Goal: Task Accomplishment & Management: Manage account settings

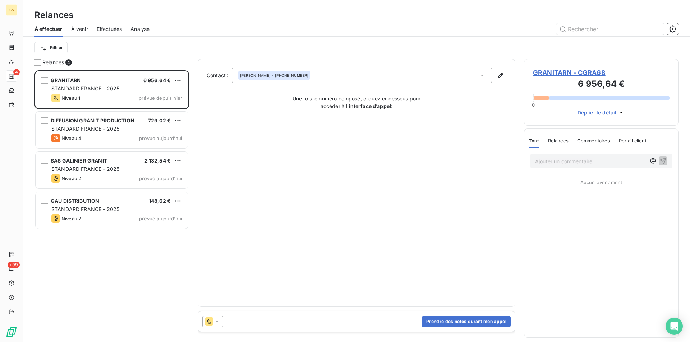
scroll to position [267, 149]
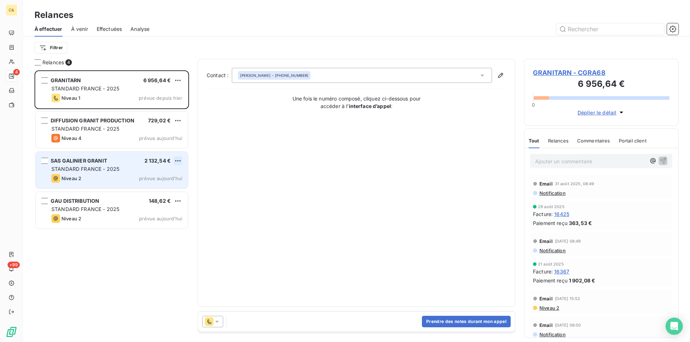
click at [180, 162] on html "C& 4 +99 Relances À effectuer À venir Effectuées Analyse Filtrer Relances 4 GRA…" at bounding box center [345, 171] width 690 height 342
click at [161, 175] on div "Replanifier cette action" at bounding box center [147, 175] width 64 height 11
select select "8"
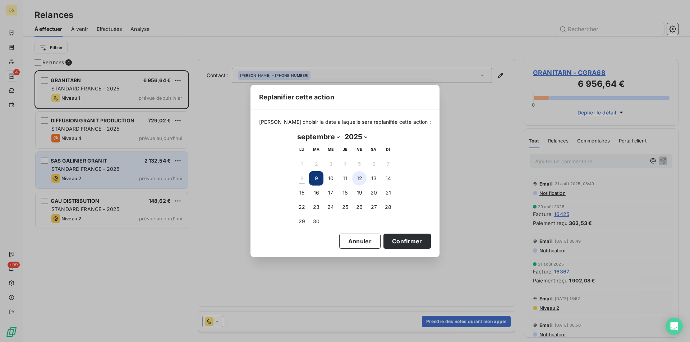
click at [360, 176] on button "12" at bounding box center [359, 178] width 14 height 14
drag, startPoint x: 393, startPoint y: 236, endPoint x: 408, endPoint y: 231, distance: 15.8
click at [393, 236] on button "Confirmer" at bounding box center [406, 241] width 47 height 15
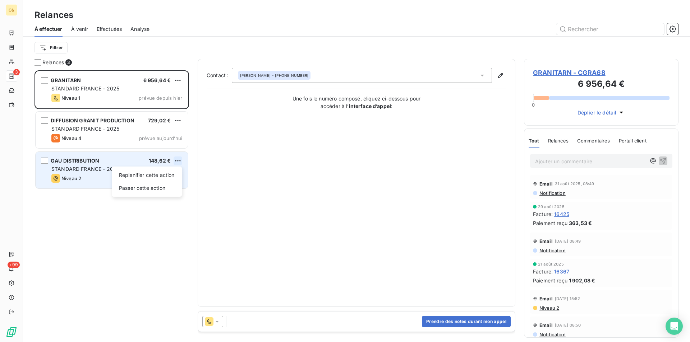
click at [178, 159] on html "C& 3 +99 Relances À effectuer À venir Effectuées Analyse Filtrer Relances 3 GRA…" at bounding box center [345, 171] width 690 height 342
click at [169, 172] on div "Replanifier cette action" at bounding box center [147, 175] width 64 height 11
select select "8"
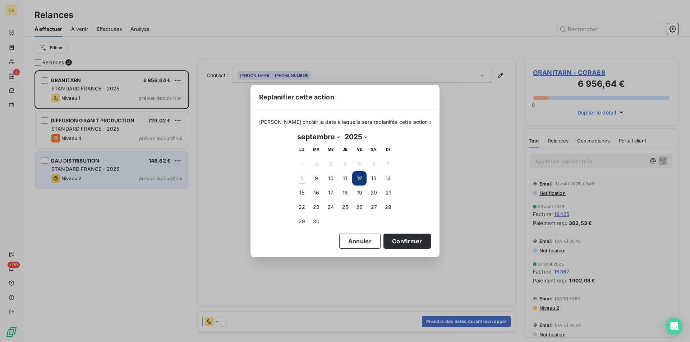
click at [130, 164] on div "Replanifier cette action [PERSON_NAME] choisir la date à laquelle sera replanif…" at bounding box center [345, 171] width 690 height 342
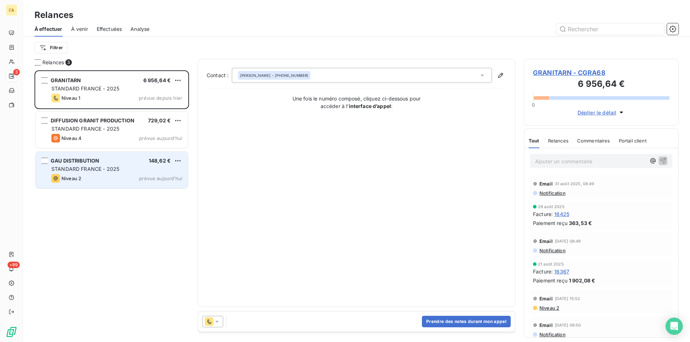
drag, startPoint x: 103, startPoint y: 174, endPoint x: 120, endPoint y: 167, distance: 19.2
click at [103, 174] on div "Niveau 2 prévue [DATE]" at bounding box center [116, 178] width 131 height 9
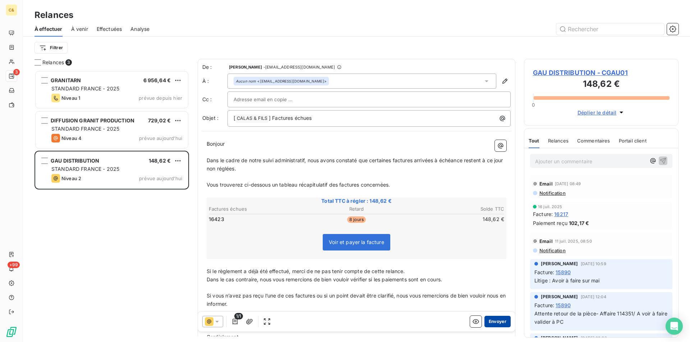
click at [492, 323] on button "Envoyer" at bounding box center [497, 321] width 26 height 11
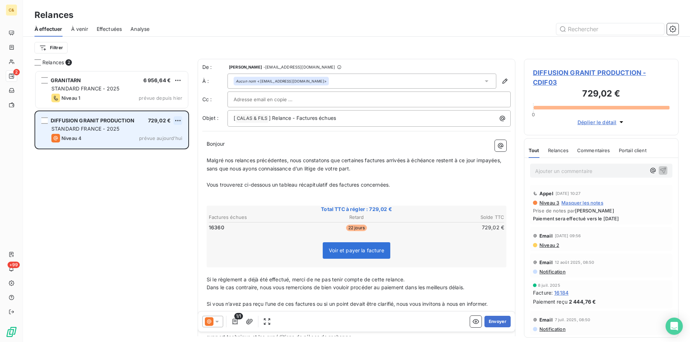
click at [178, 121] on html "C& 2 +99 Relances À effectuer À venir Effectuées Analyse Filtrer Relances 2 GRA…" at bounding box center [345, 171] width 690 height 342
click at [172, 130] on div "Replanifier cette action" at bounding box center [147, 134] width 64 height 11
select select "8"
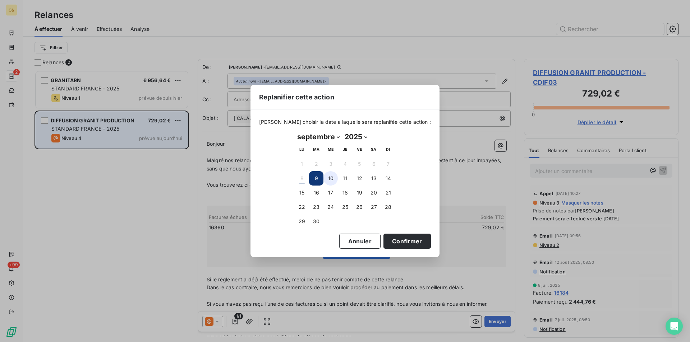
click at [332, 178] on button "10" at bounding box center [330, 178] width 14 height 14
click at [401, 241] on button "Confirmer" at bounding box center [406, 241] width 47 height 15
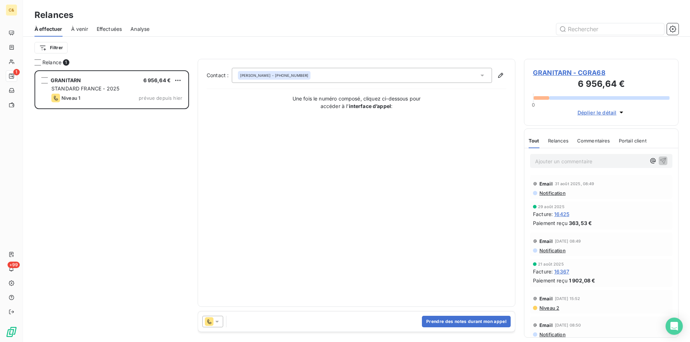
click at [556, 73] on span "GRANITARN - CGRA68" at bounding box center [601, 73] width 137 height 10
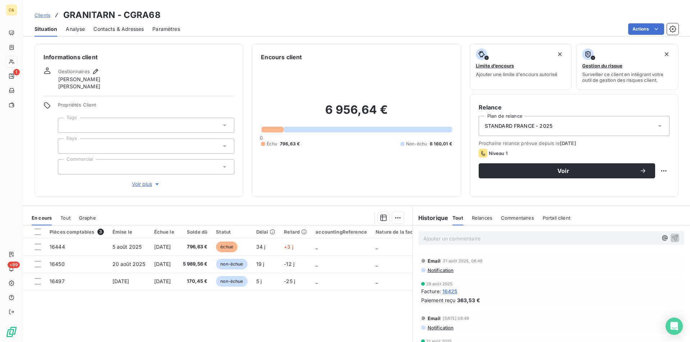
click at [73, 27] on span "Analyse" at bounding box center [75, 29] width 19 height 7
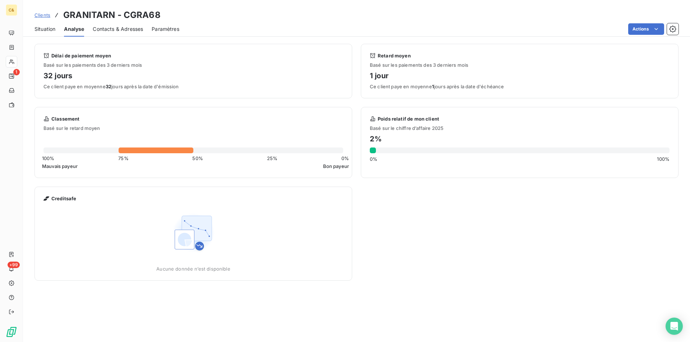
click at [51, 30] on span "Situation" at bounding box center [44, 29] width 21 height 7
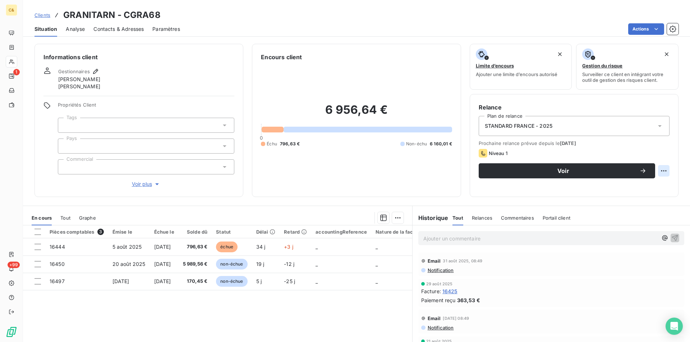
click at [657, 171] on html "C& 1 +99 Clients GRANITARN - CGRA68 Situation Analyse Contacts & Adresses Param…" at bounding box center [345, 171] width 690 height 342
click at [636, 186] on div "Replanifier cette action" at bounding box center [628, 186] width 64 height 11
select select "8"
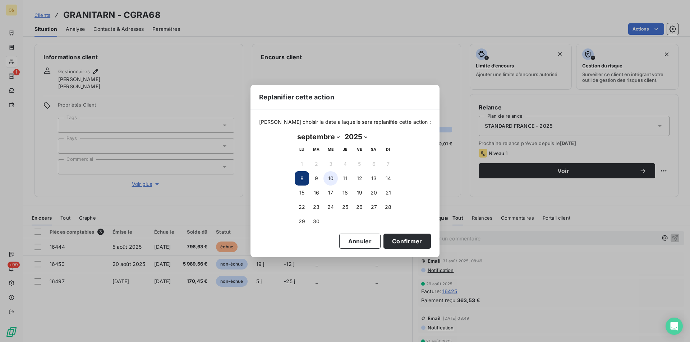
click at [327, 180] on button "10" at bounding box center [330, 178] width 14 height 14
click at [409, 240] on button "Confirmer" at bounding box center [406, 241] width 47 height 15
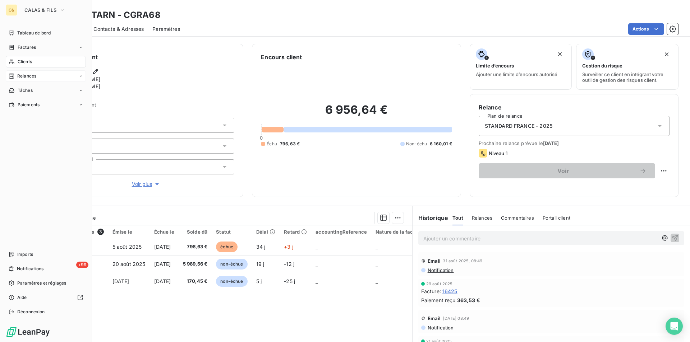
click at [27, 77] on span "Relances" at bounding box center [26, 76] width 19 height 6
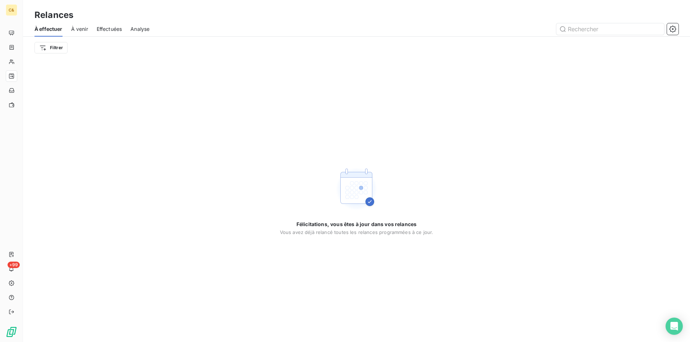
click at [138, 31] on span "Analyse" at bounding box center [139, 29] width 19 height 7
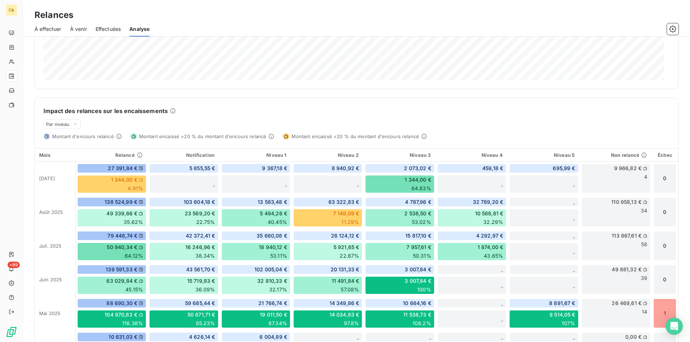
scroll to position [163, 0]
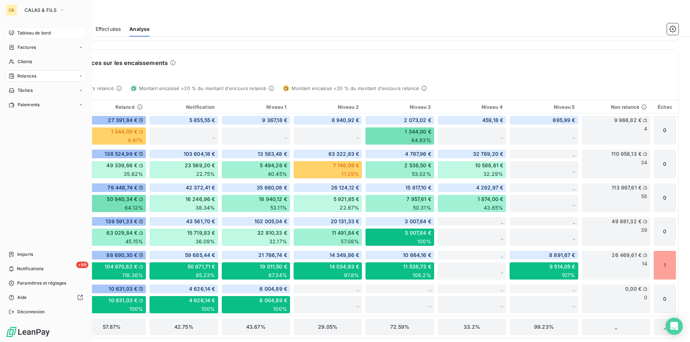
click at [34, 33] on span "Tableau de bord" at bounding box center [33, 33] width 33 height 6
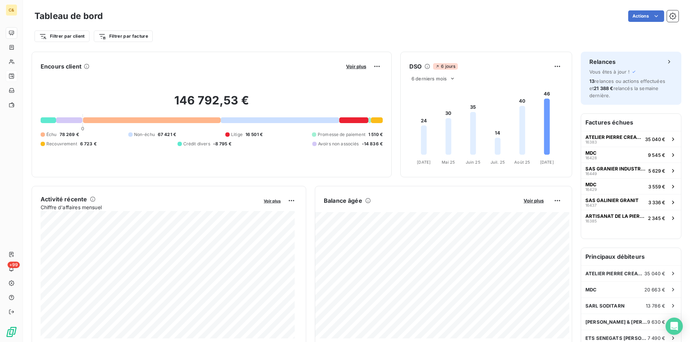
click at [513, 199] on div "Balance âgée Voir plus" at bounding box center [443, 200] width 256 height 11
click at [524, 201] on span "Voir plus" at bounding box center [533, 201] width 20 height 6
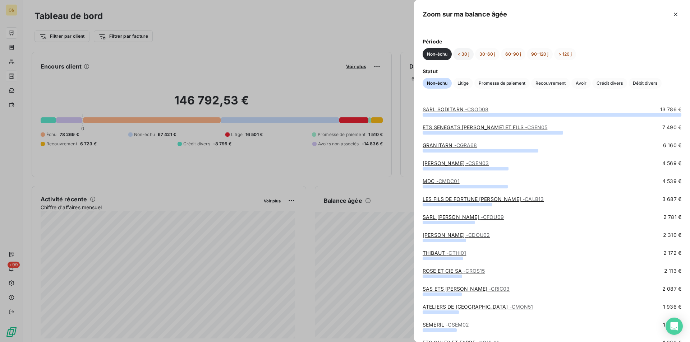
click at [461, 51] on button "< 30 j" at bounding box center [463, 54] width 20 height 12
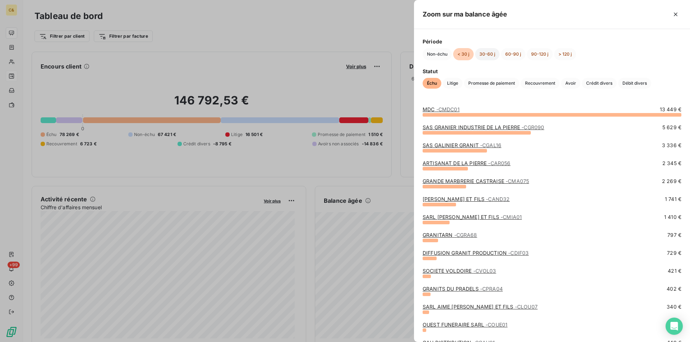
click at [478, 53] on button "30-60 j" at bounding box center [487, 54] width 24 height 12
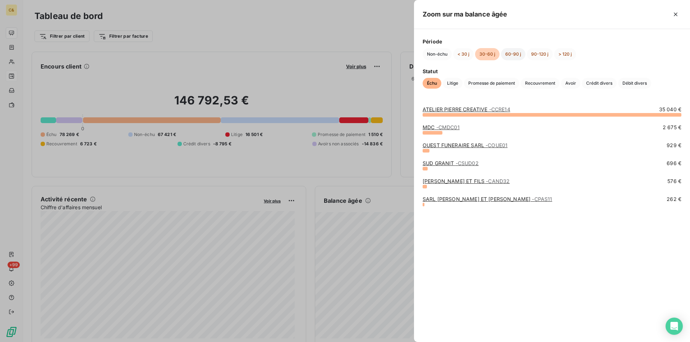
click at [510, 50] on button "60-90 j" at bounding box center [513, 54] width 24 height 12
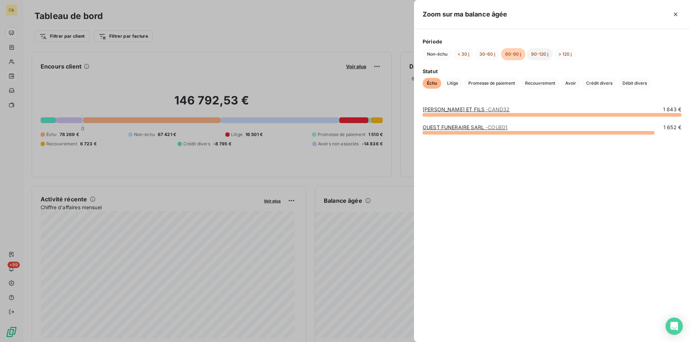
click at [537, 53] on button "90-120 j" at bounding box center [540, 54] width 26 height 12
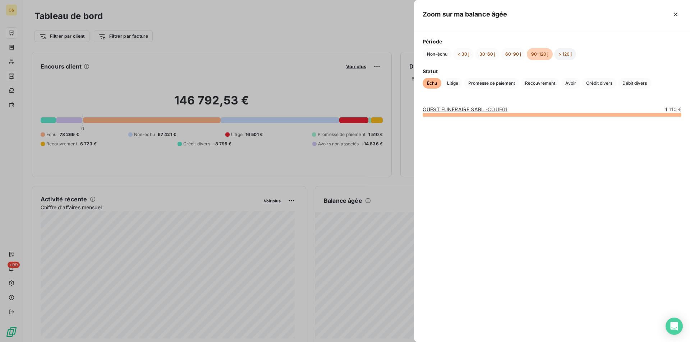
click at [569, 53] on button "> 120 j" at bounding box center [565, 54] width 22 height 12
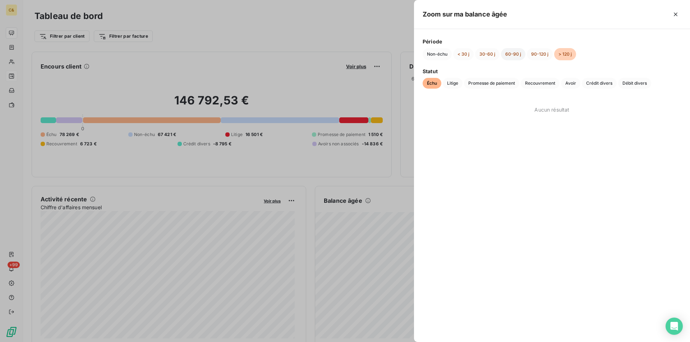
click at [504, 53] on button "60-90 j" at bounding box center [513, 54] width 24 height 12
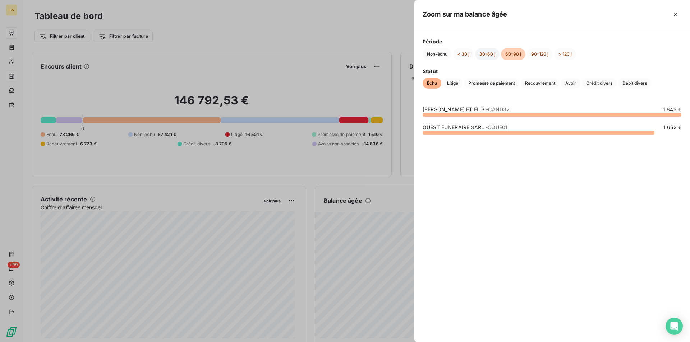
click at [492, 54] on button "30-60 j" at bounding box center [487, 54] width 24 height 12
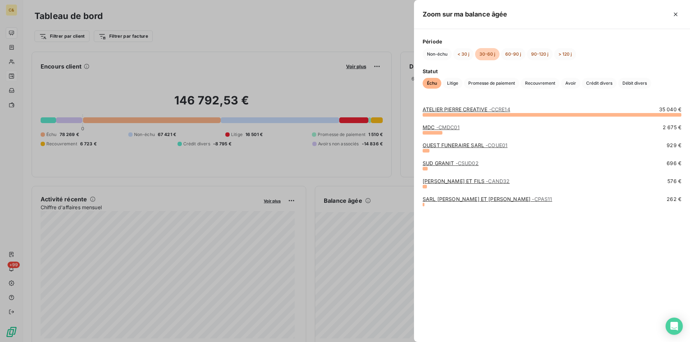
click at [458, 112] on link "ATELIER PIERRE CREATIVE - CCRE14" at bounding box center [466, 109] width 88 height 6
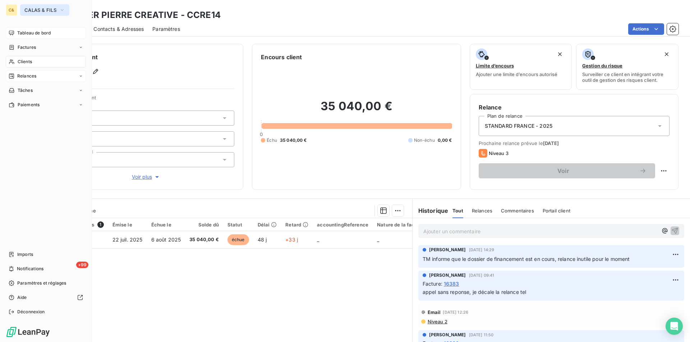
click at [39, 8] on span "CALAS & FILS" at bounding box center [40, 10] width 32 height 6
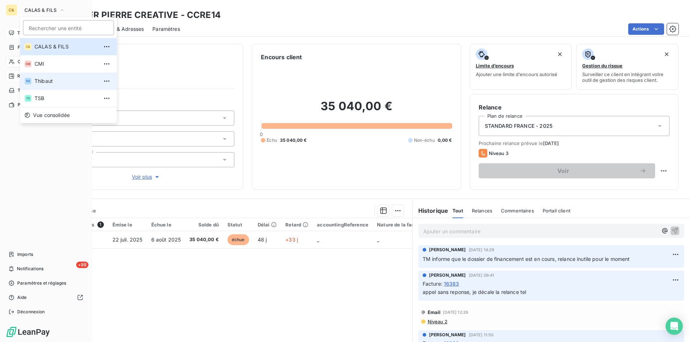
click at [44, 83] on span "Thibaut" at bounding box center [66, 81] width 64 height 7
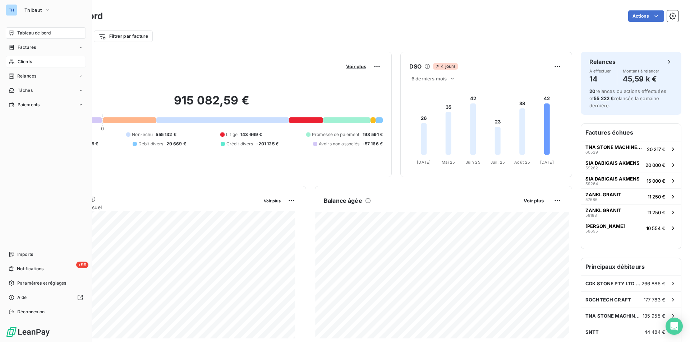
click at [27, 58] on div "Clients" at bounding box center [46, 61] width 80 height 11
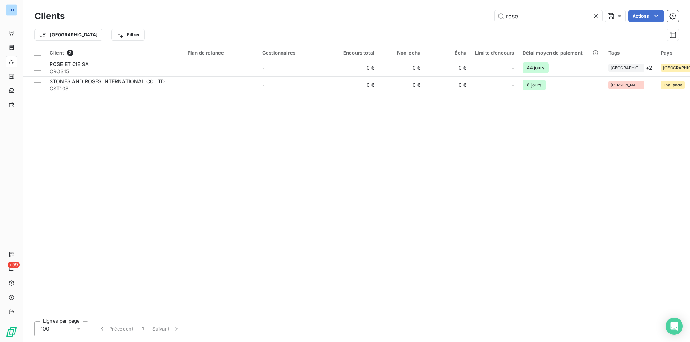
drag, startPoint x: 529, startPoint y: 19, endPoint x: 479, endPoint y: 15, distance: 50.1
click at [479, 15] on div "rose Actions" at bounding box center [375, 15] width 605 height 11
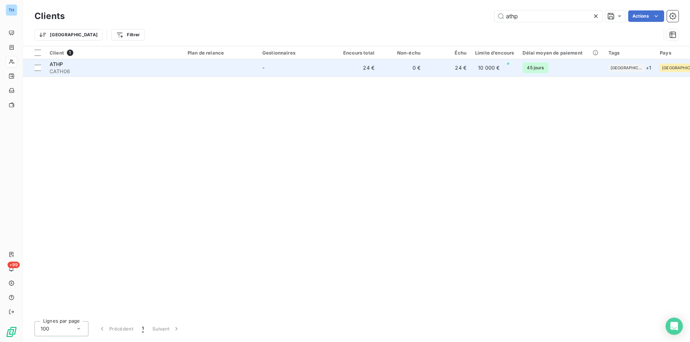
type input "athp"
click at [334, 66] on td "24 €" at bounding box center [356, 67] width 46 height 17
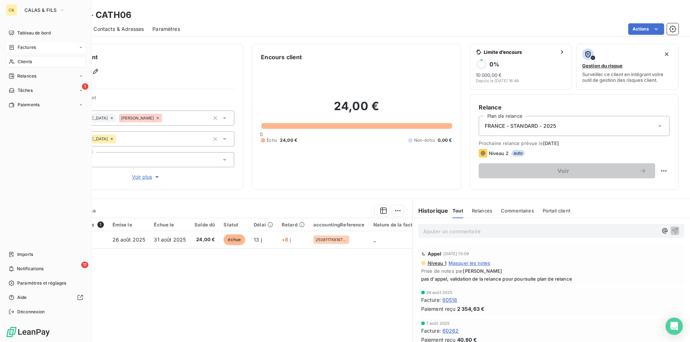
click at [23, 45] on span "Factures" at bounding box center [27, 47] width 18 height 6
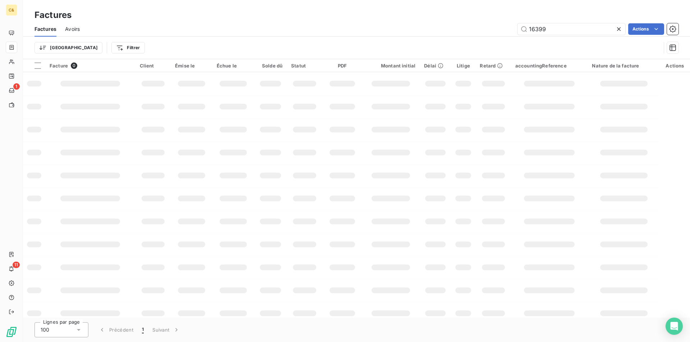
drag, startPoint x: 504, startPoint y: 28, endPoint x: 491, endPoint y: 27, distance: 12.6
click at [491, 27] on div "16399 Actions" at bounding box center [383, 28] width 590 height 11
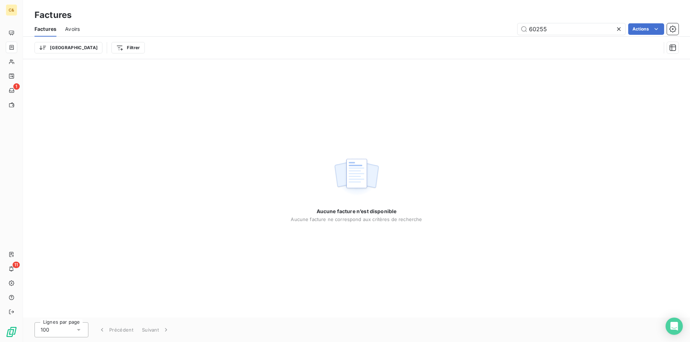
type input "60255"
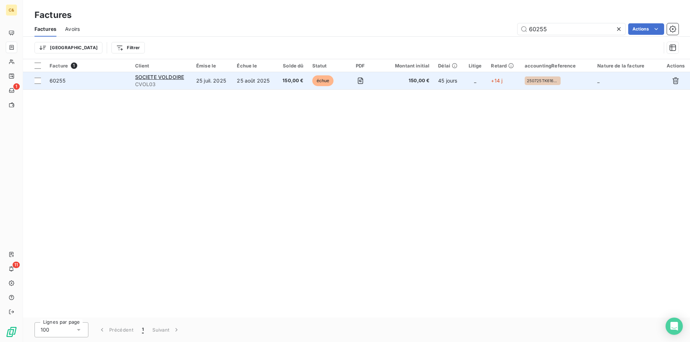
click at [239, 83] on td "25 août 2025" at bounding box center [254, 80] width 44 height 17
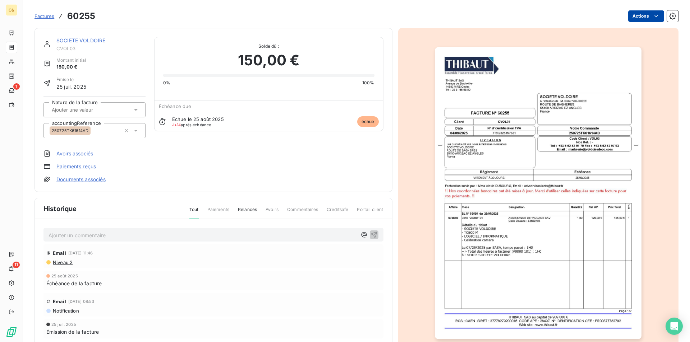
click at [634, 15] on html "C& 1 11 Factures 60255 Actions SOCIETE VOLDOIRE CVOL03 Montant initial 150,00 €…" at bounding box center [345, 171] width 690 height 342
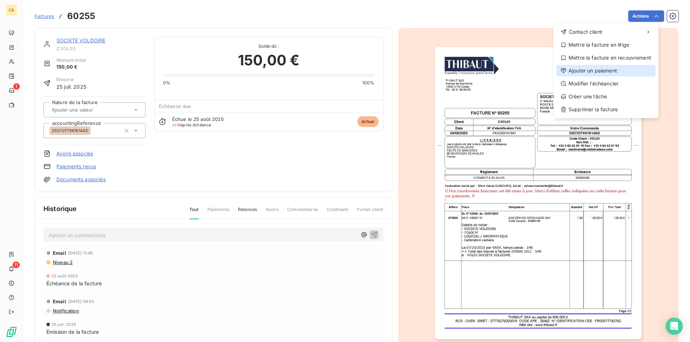
click at [606, 68] on div "Ajouter un paiement" at bounding box center [605, 70] width 99 height 11
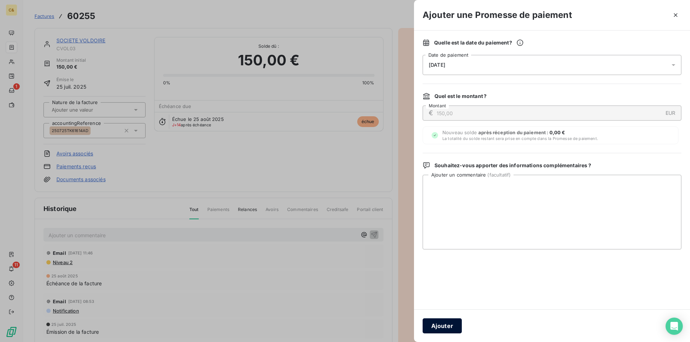
click at [443, 327] on button "Ajouter" at bounding box center [441, 326] width 39 height 15
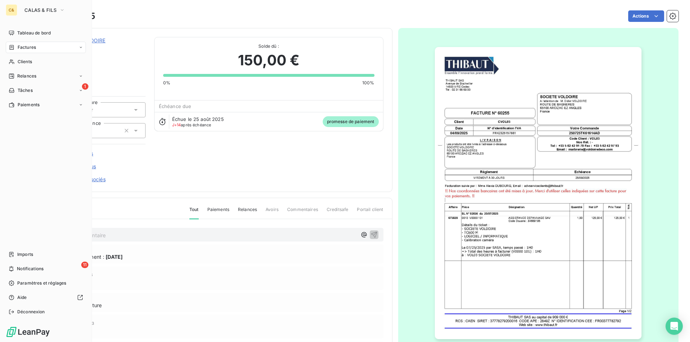
click at [29, 47] on span "Factures" at bounding box center [27, 47] width 18 height 6
click at [27, 45] on span "Factures" at bounding box center [27, 47] width 18 height 6
click at [28, 46] on span "Factures" at bounding box center [27, 47] width 18 height 6
click at [37, 8] on span "CALAS & FILS" at bounding box center [40, 10] width 32 height 6
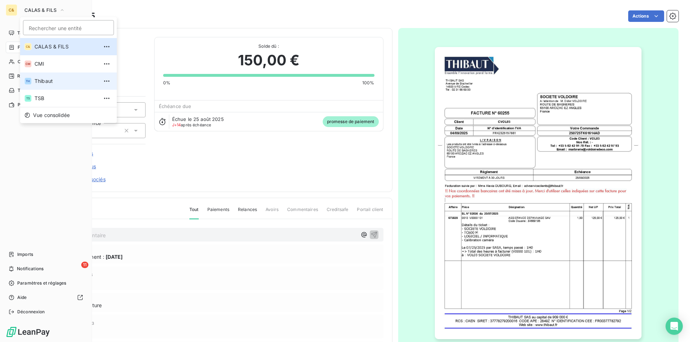
click at [43, 78] on span "Thibaut" at bounding box center [66, 81] width 64 height 7
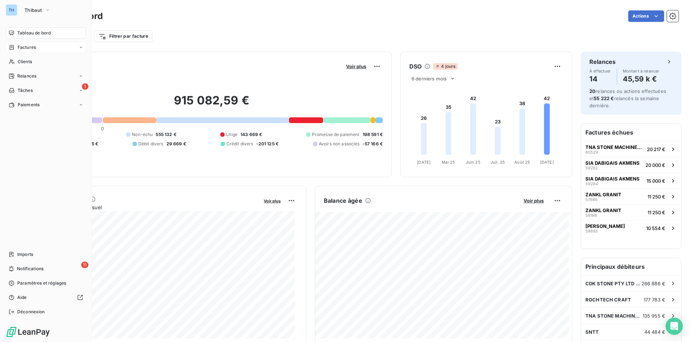
click at [27, 46] on span "Factures" at bounding box center [27, 47] width 18 height 6
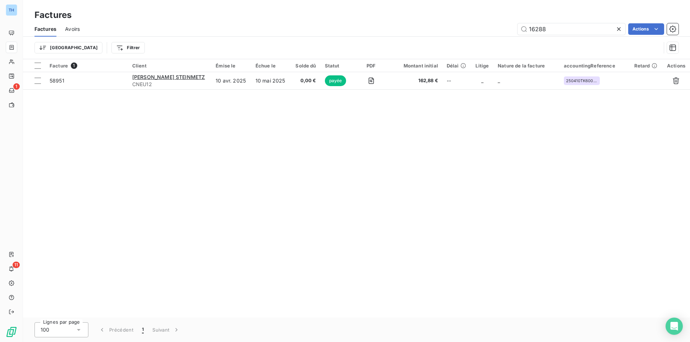
drag, startPoint x: 552, startPoint y: 30, endPoint x: 471, endPoint y: 29, distance: 80.5
click at [471, 29] on div "16288 Actions" at bounding box center [383, 28] width 590 height 11
type input "60446"
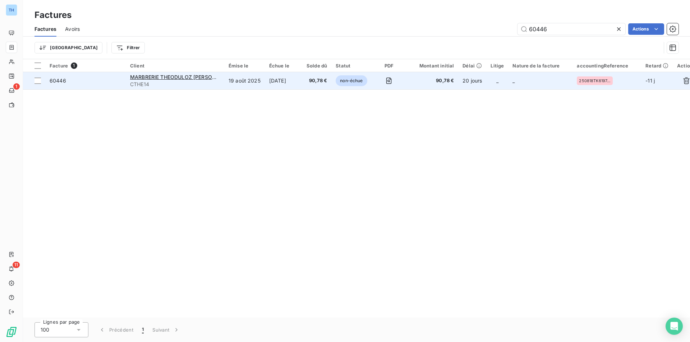
click at [204, 82] on span "CTHE14" at bounding box center [175, 84] width 90 height 7
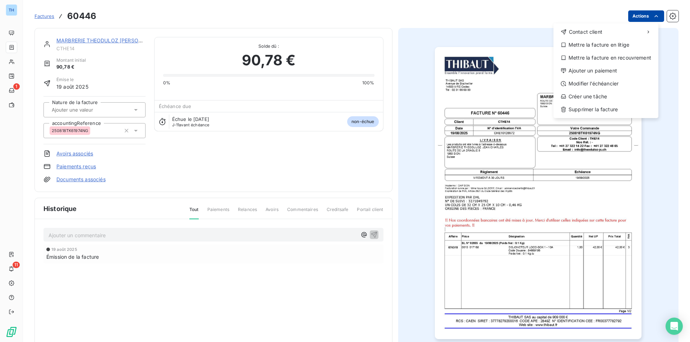
click at [639, 15] on html "TH 1 11 Factures 60446 Actions Contact client Mettre la facture en litige Mettr…" at bounding box center [345, 171] width 690 height 342
click at [589, 69] on div "Ajouter un paiement" at bounding box center [605, 70] width 99 height 11
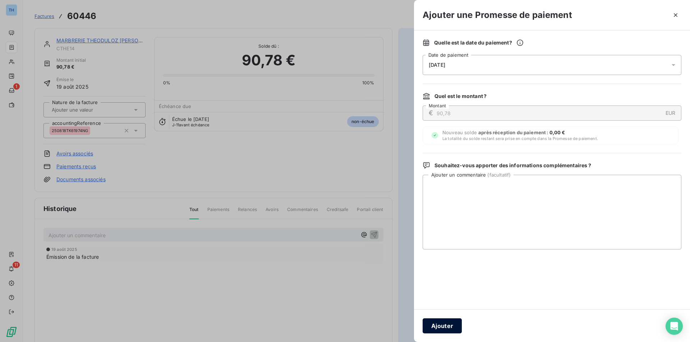
click at [434, 320] on button "Ajouter" at bounding box center [441, 326] width 39 height 15
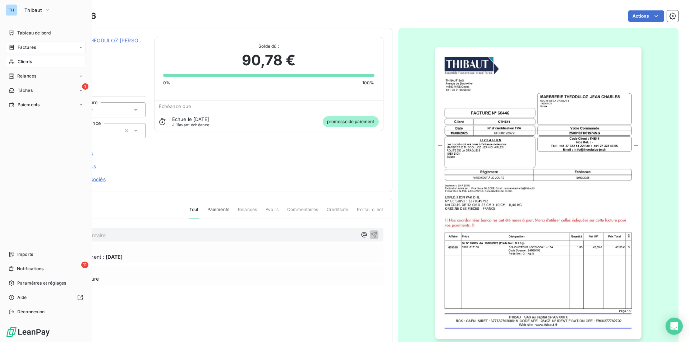
click at [25, 63] on span "Clients" at bounding box center [25, 62] width 14 height 6
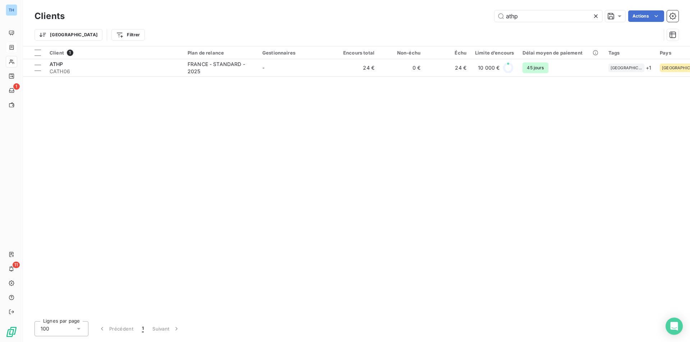
drag, startPoint x: 506, startPoint y: 18, endPoint x: 472, endPoint y: 19, distance: 34.5
click at [472, 19] on div "athp Actions" at bounding box center [375, 15] width 605 height 11
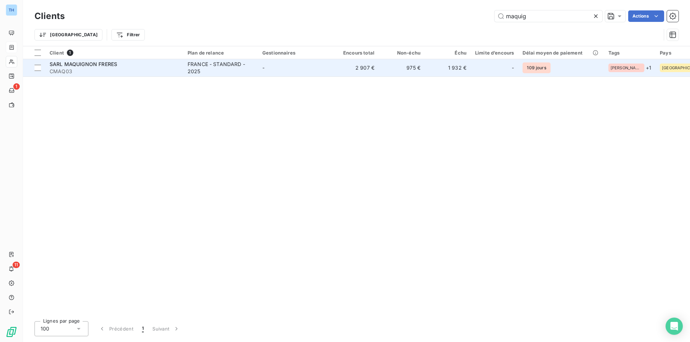
type input "maquig"
click at [314, 60] on td "-" at bounding box center [295, 67] width 75 height 17
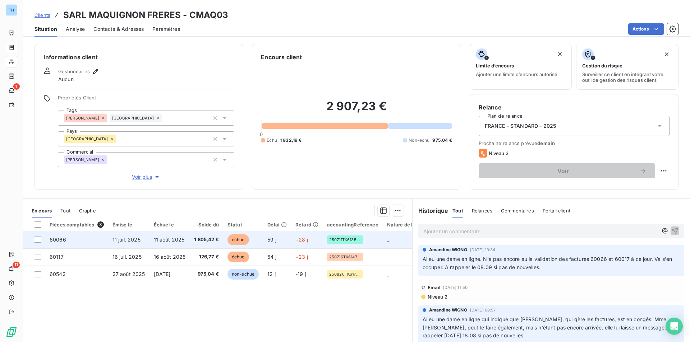
click at [259, 240] on td "échue" at bounding box center [243, 239] width 40 height 17
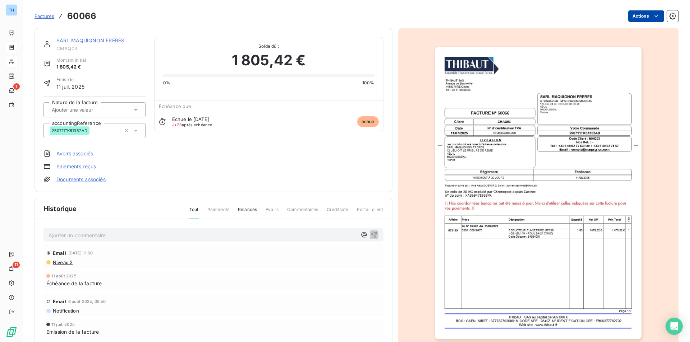
click at [634, 18] on html "TH 1 11 Factures 60066 Actions SARL MAQUIGNON FRERES CMAQ03 Montant initial 1 8…" at bounding box center [345, 171] width 690 height 342
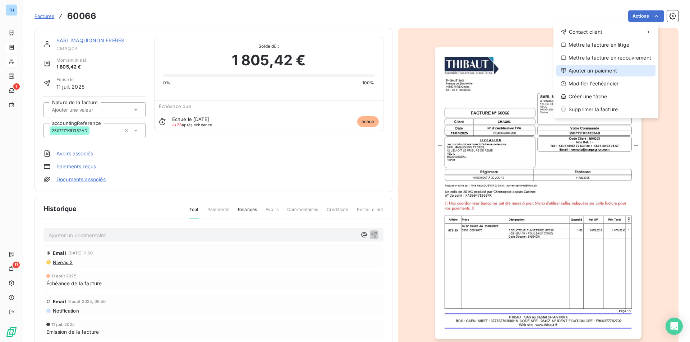
click at [583, 71] on div "Ajouter un paiement" at bounding box center [605, 70] width 99 height 11
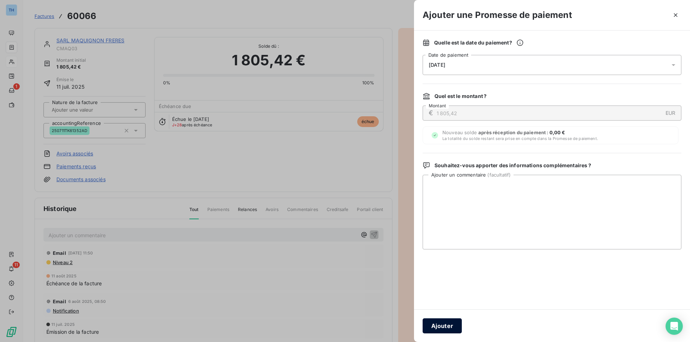
click at [443, 325] on button "Ajouter" at bounding box center [441, 326] width 39 height 15
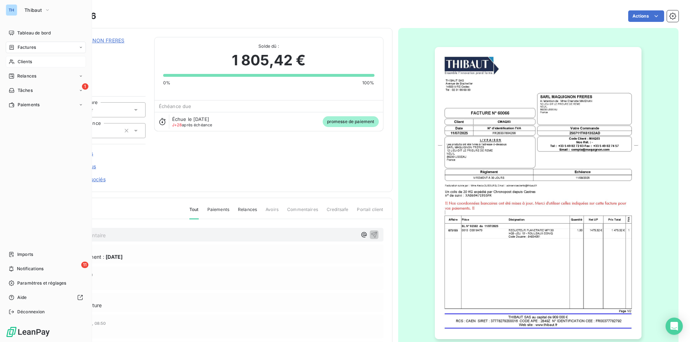
click at [23, 61] on span "Clients" at bounding box center [25, 62] width 14 height 6
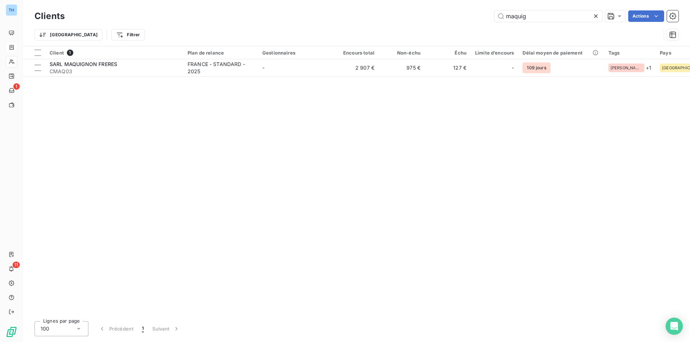
drag, startPoint x: 527, startPoint y: 16, endPoint x: 464, endPoint y: 12, distance: 62.6
click at [468, 13] on div "maquig Actions" at bounding box center [375, 15] width 605 height 11
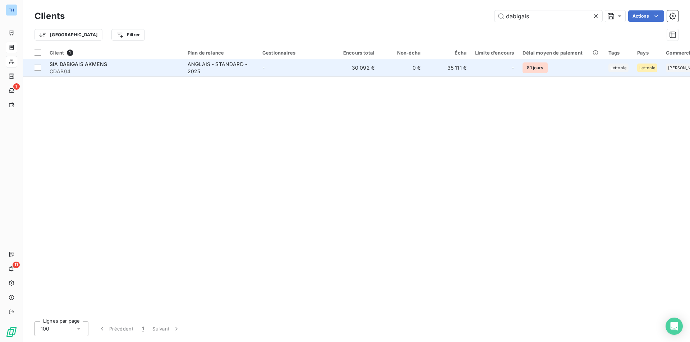
type input "dabigais"
click at [355, 69] on td "30 092 €" at bounding box center [356, 67] width 46 height 17
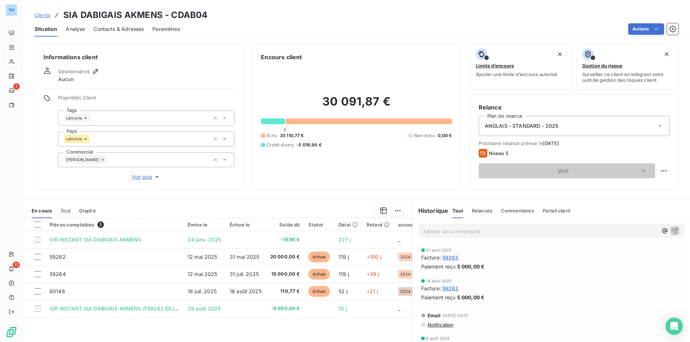
click at [481, 231] on p "Ajouter un commentaire ﻿" at bounding box center [540, 231] width 234 height 9
click at [661, 232] on icon "button" at bounding box center [664, 230] width 7 height 7
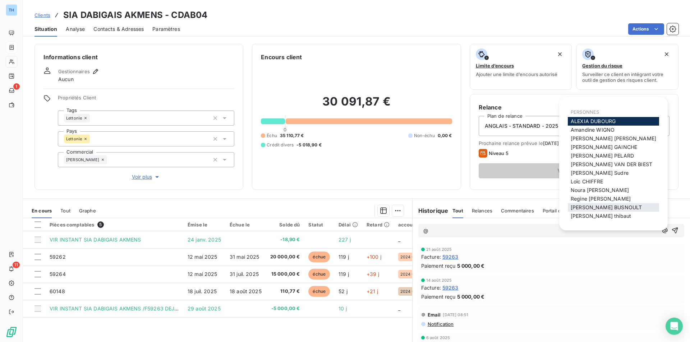
click at [599, 210] on span "[PERSON_NAME]" at bounding box center [605, 207] width 71 height 6
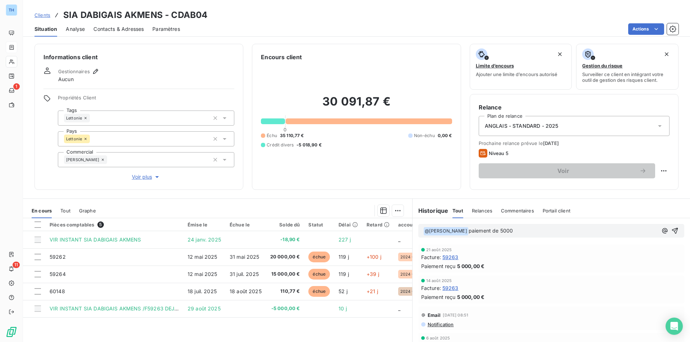
click at [538, 231] on p "﻿ @ [PERSON_NAME] ﻿ paiement de 5000" at bounding box center [540, 231] width 234 height 9
click at [671, 235] on icon "button" at bounding box center [674, 230] width 7 height 7
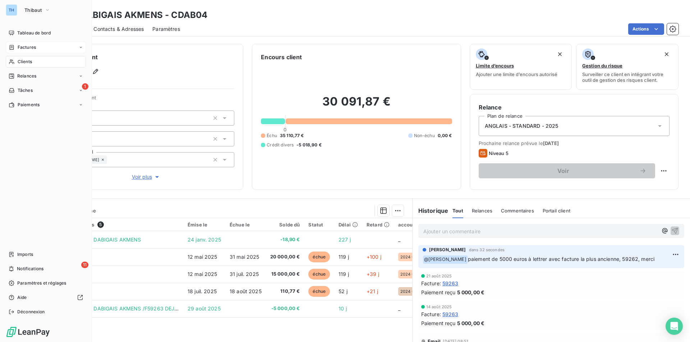
click at [26, 61] on span "Clients" at bounding box center [25, 62] width 14 height 6
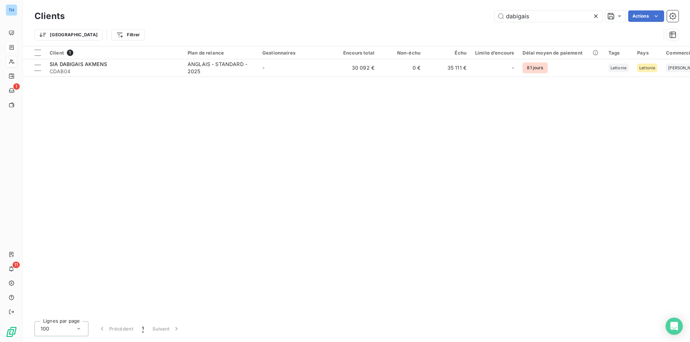
drag, startPoint x: 499, startPoint y: 14, endPoint x: 470, endPoint y: 14, distance: 28.4
click at [472, 13] on div "dabigais Actions" at bounding box center [375, 15] width 605 height 11
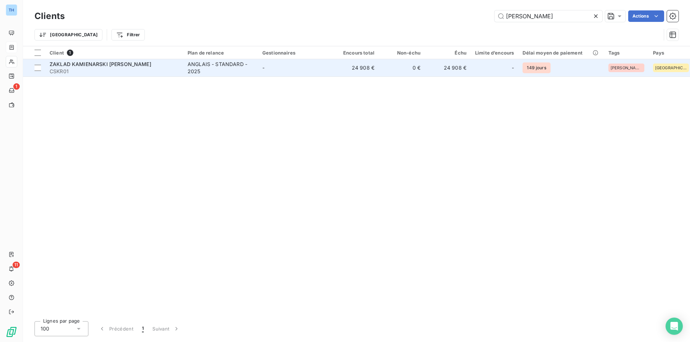
type input "[PERSON_NAME]"
click at [318, 73] on td "-" at bounding box center [295, 67] width 75 height 17
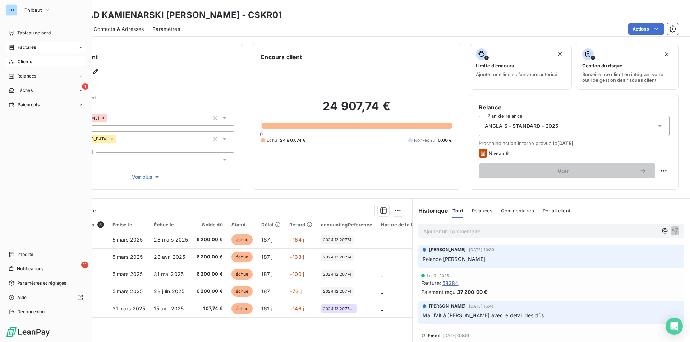
click at [21, 60] on span "Clients" at bounding box center [25, 62] width 14 height 6
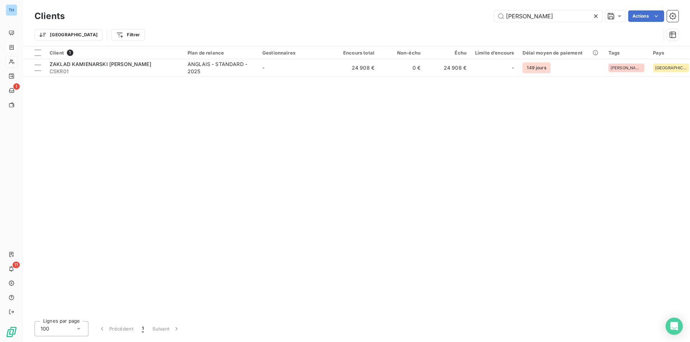
drag, startPoint x: 534, startPoint y: 18, endPoint x: 472, endPoint y: 14, distance: 62.0
click at [472, 14] on div "[PERSON_NAME] Actions" at bounding box center [375, 15] width 605 height 11
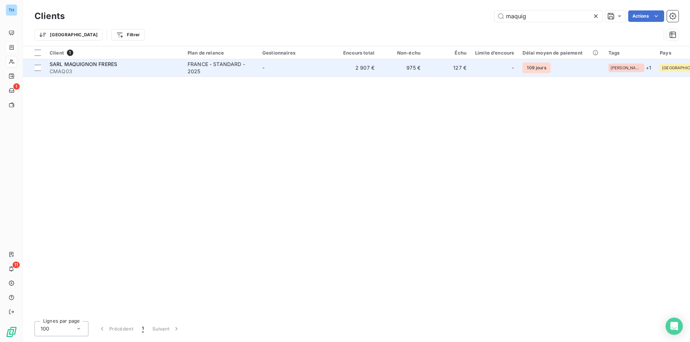
type input "maquig"
click at [278, 66] on td "-" at bounding box center [295, 67] width 75 height 17
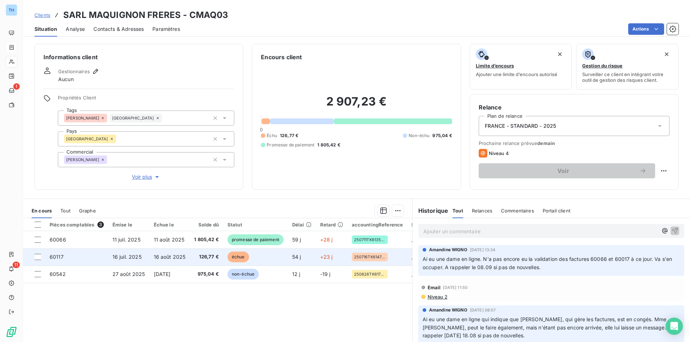
click at [256, 257] on td "échue" at bounding box center [255, 257] width 65 height 17
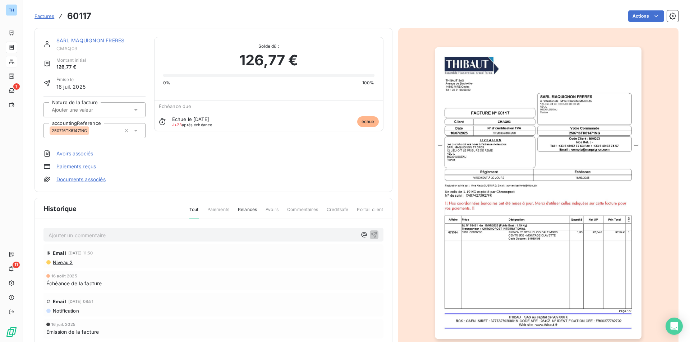
drag, startPoint x: 629, startPoint y: 4, endPoint x: 626, endPoint y: 13, distance: 9.4
click at [629, 5] on div "Factures 60117 Actions" at bounding box center [356, 12] width 644 height 24
click at [628, 15] on html "TH 1 11 Factures 60117 Actions SARL MAQUIGNON FRERES CMAQ03 Montant initial 126…" at bounding box center [345, 171] width 690 height 342
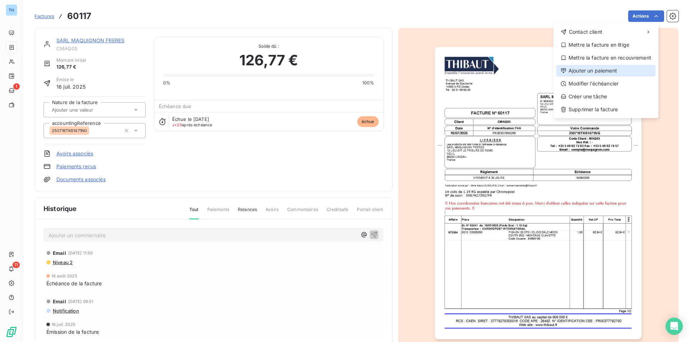
click at [595, 68] on div "Ajouter un paiement" at bounding box center [605, 70] width 99 height 11
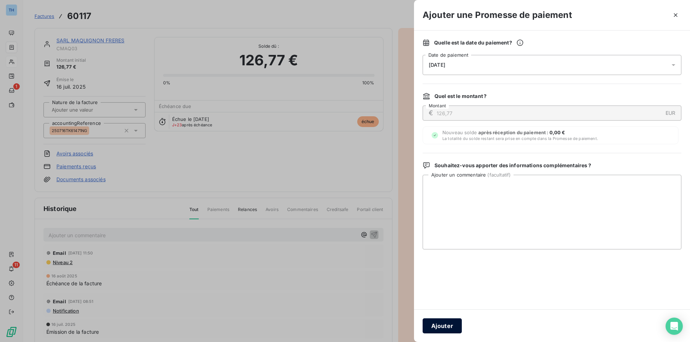
click at [444, 327] on button "Ajouter" at bounding box center [441, 326] width 39 height 15
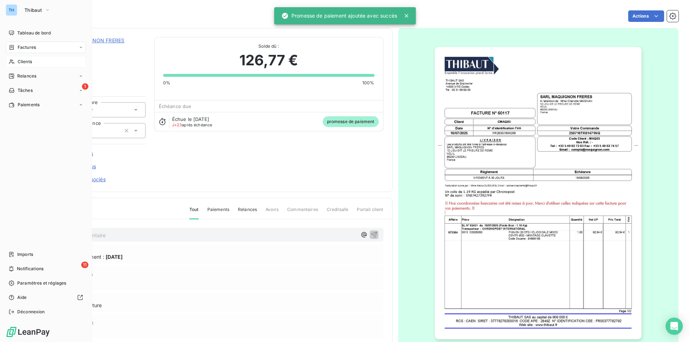
click at [23, 64] on span "Clients" at bounding box center [25, 62] width 14 height 6
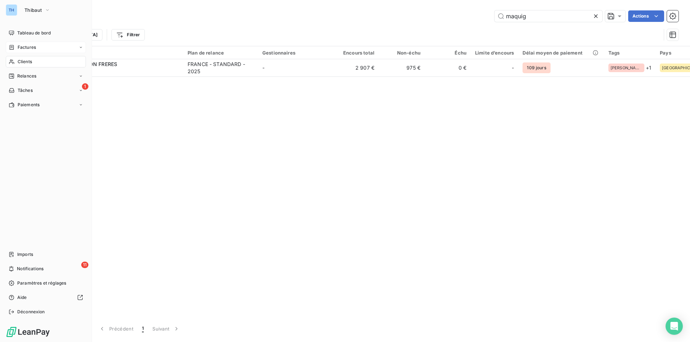
click at [32, 47] on span "Factures" at bounding box center [27, 47] width 18 height 6
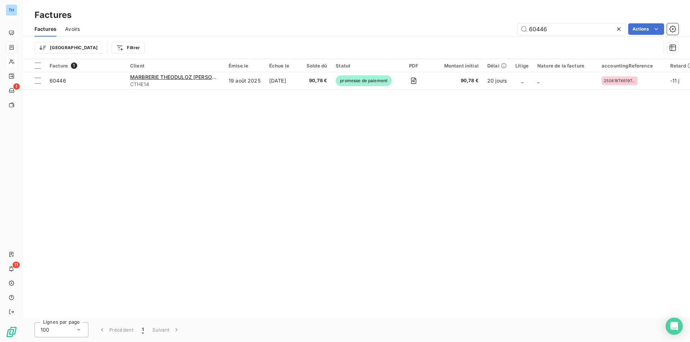
drag, startPoint x: 546, startPoint y: 28, endPoint x: 450, endPoint y: 31, distance: 96.3
click at [450, 31] on div "60446 Actions" at bounding box center [383, 28] width 590 height 11
type input "60640"
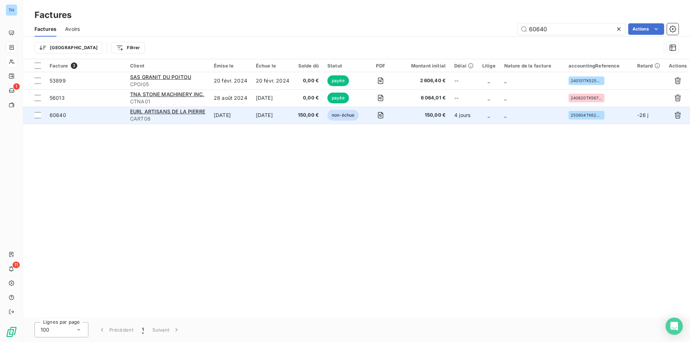
click at [254, 116] on td "[DATE]" at bounding box center [272, 115] width 42 height 17
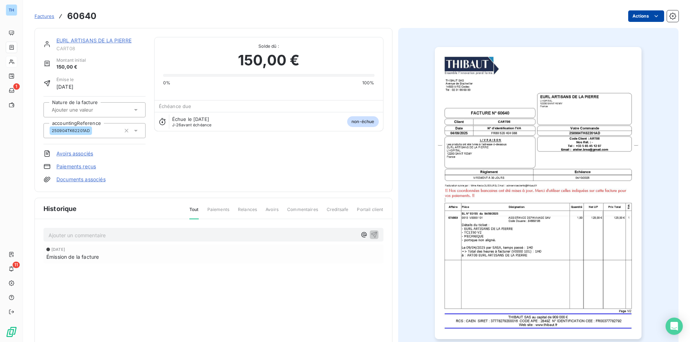
click at [640, 13] on html "TH 1 11 Factures 60640 Actions EURL ARTISANS DE LA PIERRE CART08 Montant initia…" at bounding box center [345, 171] width 690 height 342
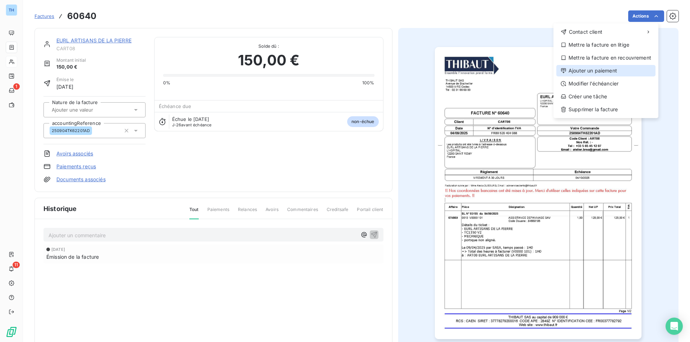
click at [594, 70] on div "Ajouter un paiement" at bounding box center [605, 70] width 99 height 11
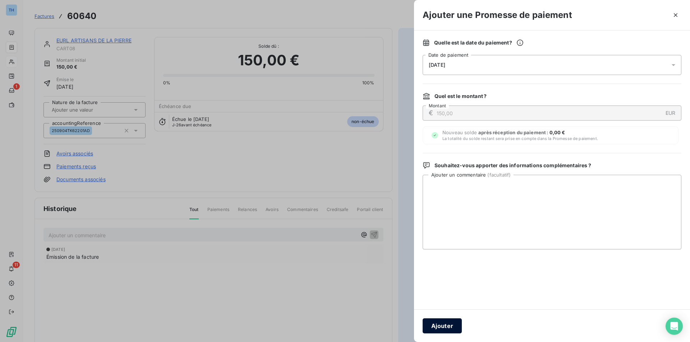
click at [438, 326] on button "Ajouter" at bounding box center [441, 326] width 39 height 15
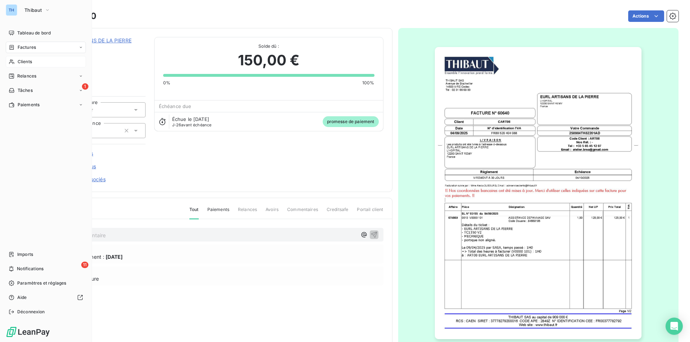
click at [20, 62] on span "Clients" at bounding box center [25, 62] width 14 height 6
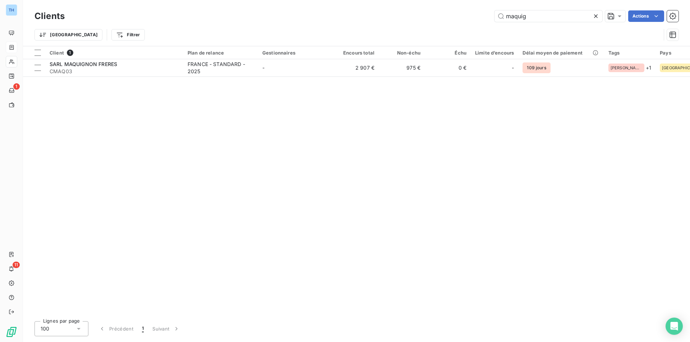
drag, startPoint x: 539, startPoint y: 20, endPoint x: 427, endPoint y: -1, distance: 114.1
click at [427, 0] on html "TH 1 11 Clients maquig Actions Trier Filtrer Client 1 Plan de relance Gestionna…" at bounding box center [345, 171] width 690 height 342
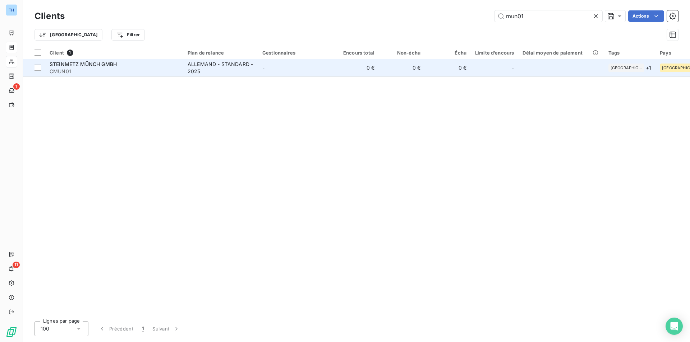
type input "mun01"
click at [317, 71] on td "-" at bounding box center [295, 67] width 75 height 17
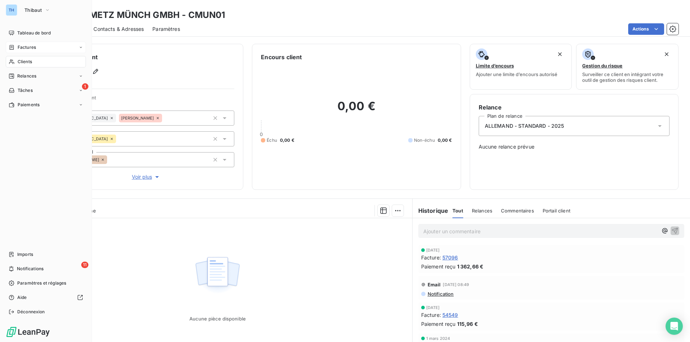
click at [23, 59] on span "Clients" at bounding box center [25, 62] width 14 height 6
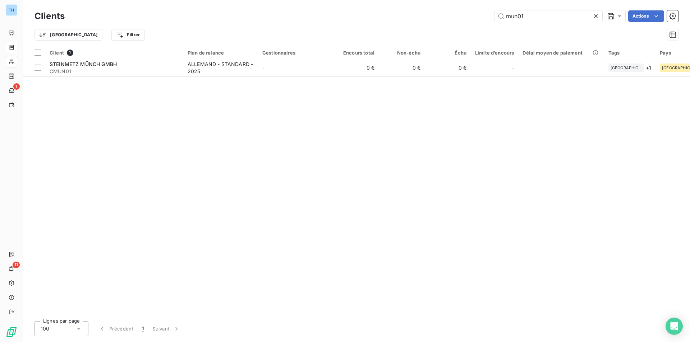
drag, startPoint x: 531, startPoint y: 21, endPoint x: 463, endPoint y: 12, distance: 68.5
click at [463, 12] on div "mun01 Actions" at bounding box center [375, 15] width 605 height 11
type input "funep"
click at [282, 77] on table "Client 1 Plan de relance Gestionnaires Encours total Non-échu Échu Limite d’enc…" at bounding box center [505, 61] width 964 height 31
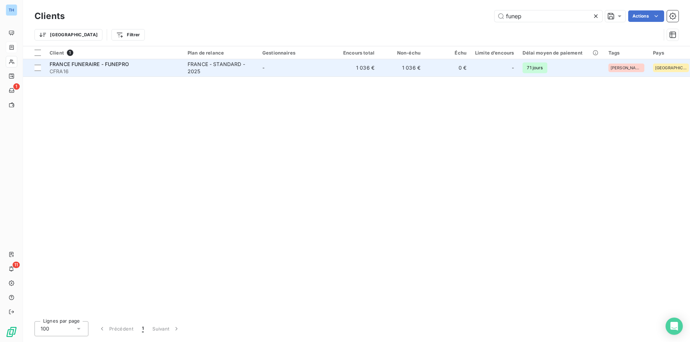
click at [281, 70] on td "-" at bounding box center [295, 67] width 75 height 17
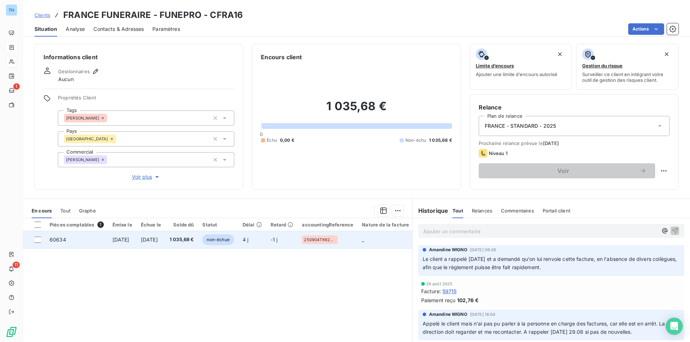
click at [298, 244] on td "-1 j" at bounding box center [282, 239] width 32 height 17
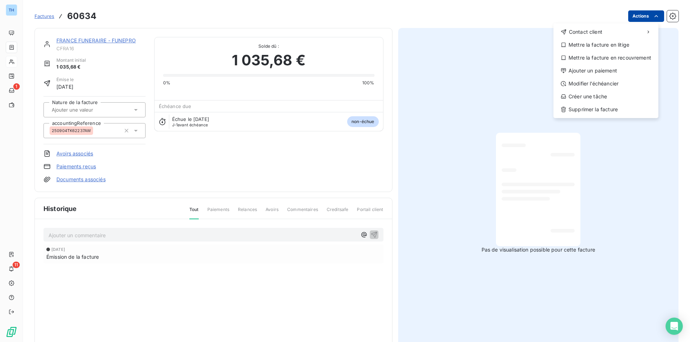
click at [638, 20] on html "TH 1 11 Factures 60634 Actions Contact client Mettre la facture en litige Mettr…" at bounding box center [345, 171] width 690 height 342
click at [596, 71] on div "Ajouter un paiement" at bounding box center [605, 70] width 99 height 11
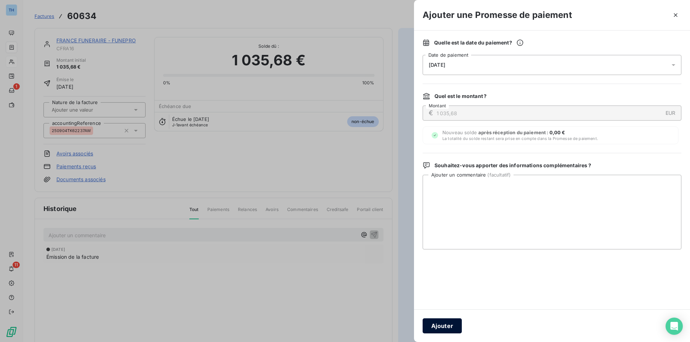
click at [449, 325] on button "Ajouter" at bounding box center [441, 326] width 39 height 15
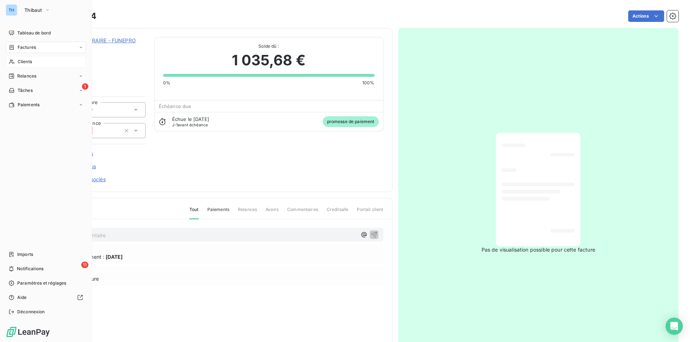
click at [28, 45] on span "Factures" at bounding box center [27, 47] width 18 height 6
click at [27, 48] on span "Factures" at bounding box center [27, 47] width 18 height 6
click at [25, 61] on span "Factures" at bounding box center [26, 62] width 18 height 6
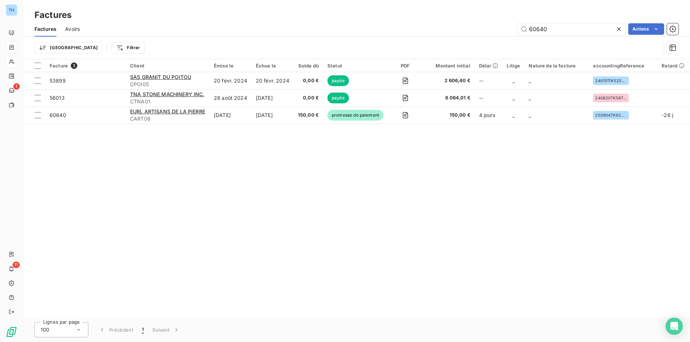
drag, startPoint x: 560, startPoint y: 31, endPoint x: 466, endPoint y: 25, distance: 94.3
click at [475, 27] on div "60640 Actions" at bounding box center [383, 28] width 590 height 11
type input "60398"
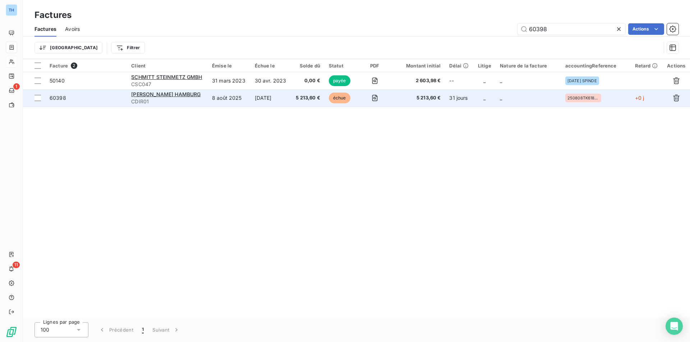
click at [171, 105] on span "CDIR01" at bounding box center [167, 101] width 72 height 7
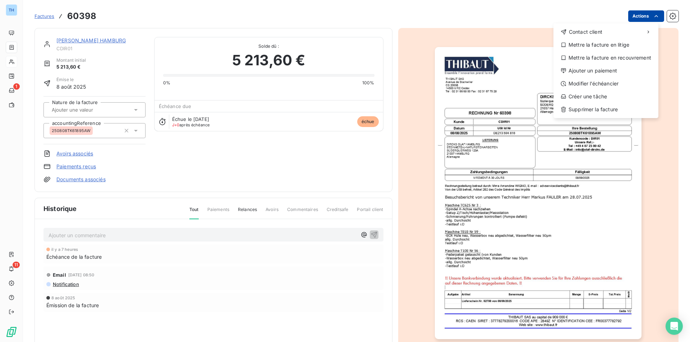
click at [637, 17] on html "TH 1 11 Factures 60398 Actions Contact client Mettre la facture en litige Mettr…" at bounding box center [345, 171] width 690 height 342
click at [593, 72] on div "Ajouter un paiement" at bounding box center [605, 70] width 99 height 11
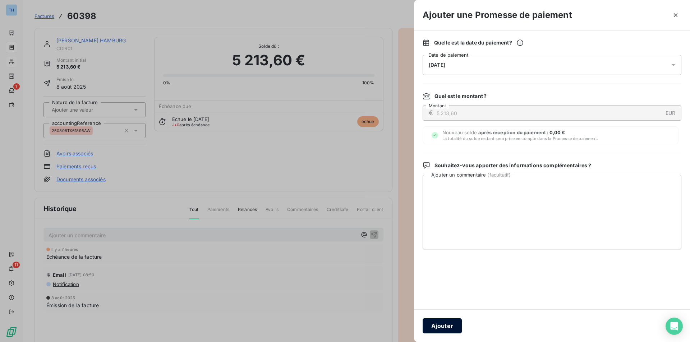
click at [445, 321] on button "Ajouter" at bounding box center [441, 326] width 39 height 15
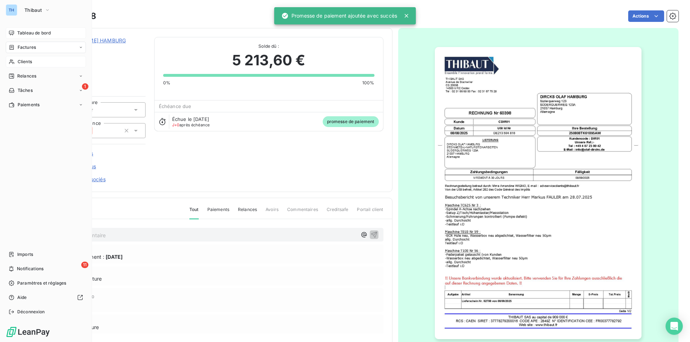
click at [26, 33] on span "Tableau de bord" at bounding box center [33, 33] width 33 height 6
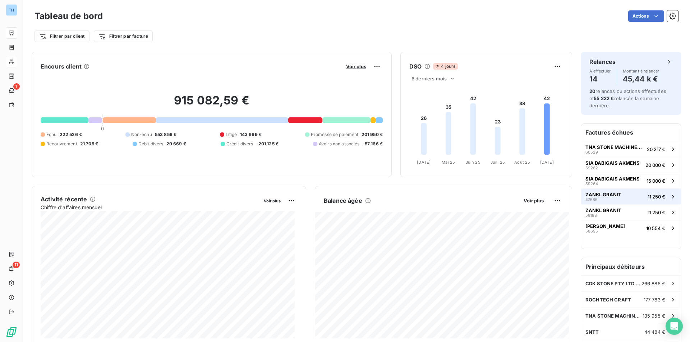
click at [591, 192] on span "ZANKL GRANIT" at bounding box center [603, 195] width 36 height 6
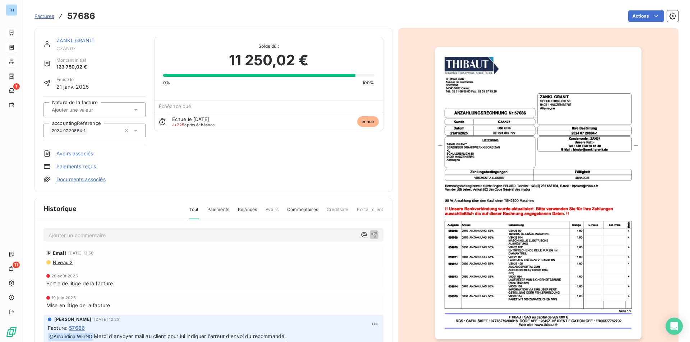
click at [65, 42] on link "ZANKL GRANIT" at bounding box center [75, 40] width 38 height 6
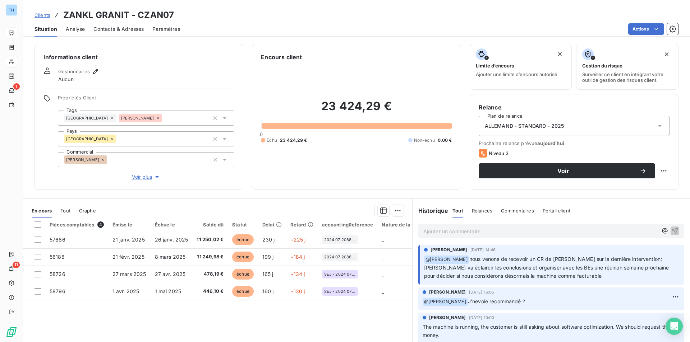
click at [140, 177] on span "Voir plus" at bounding box center [146, 177] width 29 height 7
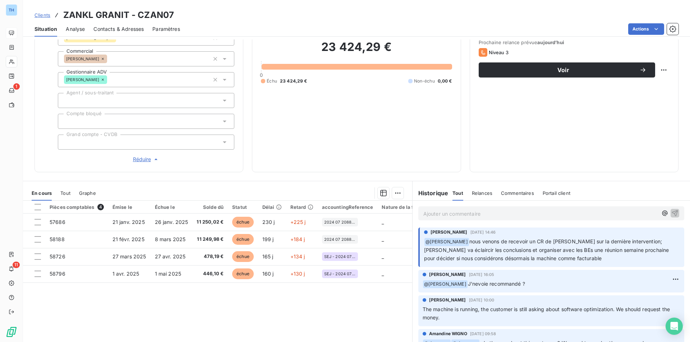
scroll to position [108, 0]
